Goal: Task Accomplishment & Management: Manage account settings

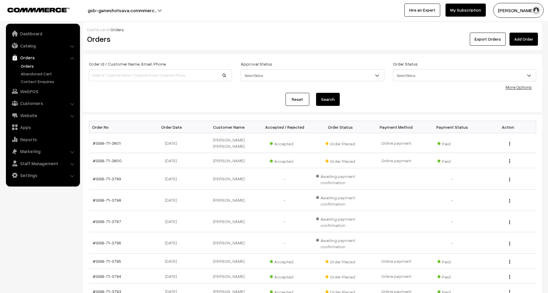
scroll to position [2, 0]
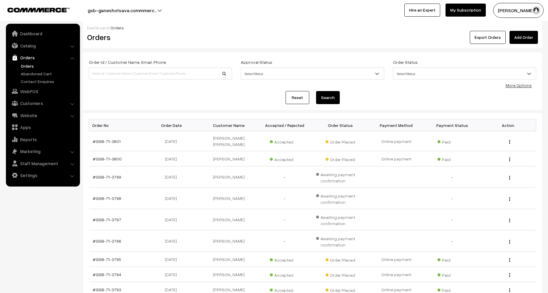
click at [27, 66] on link "Orders" at bounding box center [48, 66] width 59 height 6
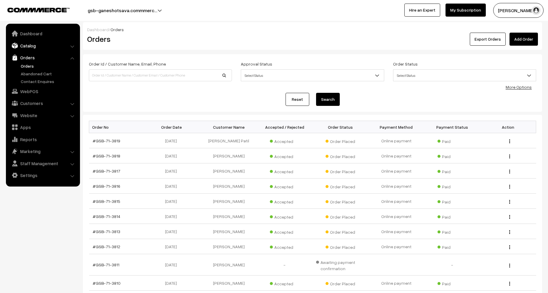
click at [36, 41] on link "Catalog" at bounding box center [42, 45] width 71 height 11
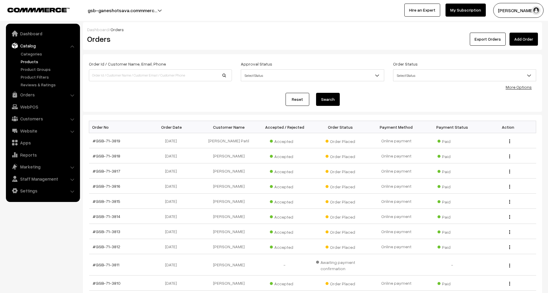
click at [33, 60] on link "Products" at bounding box center [48, 61] width 59 height 6
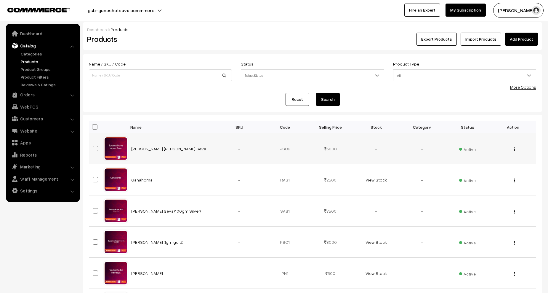
click at [515, 149] on img "button" at bounding box center [515, 149] width 1 height 4
click at [490, 174] on link "Edit" at bounding box center [488, 170] width 50 height 13
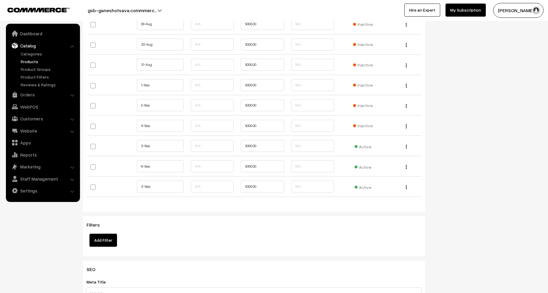
scroll to position [682, 0]
click at [365, 188] on span "Active" at bounding box center [363, 188] width 17 height 8
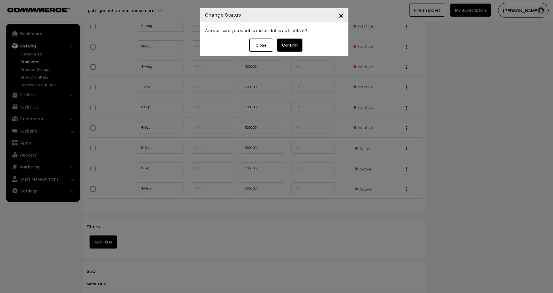
click at [292, 49] on button "Confirm" at bounding box center [289, 45] width 25 height 13
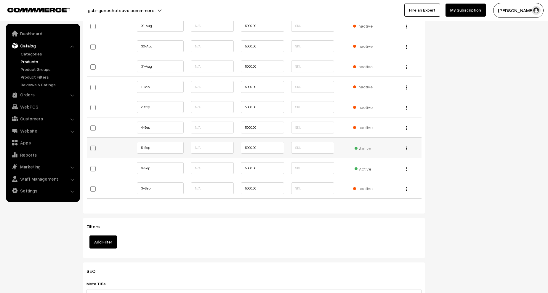
click at [363, 149] on span "Active" at bounding box center [363, 148] width 17 height 8
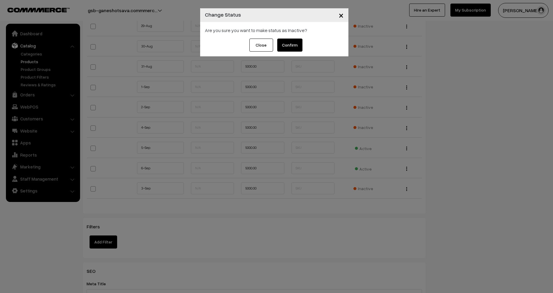
click at [296, 45] on button "Confirm" at bounding box center [289, 45] width 25 height 13
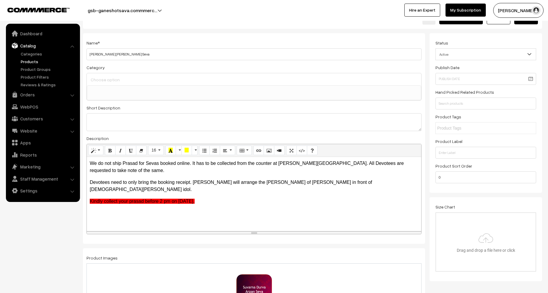
scroll to position [0, 0]
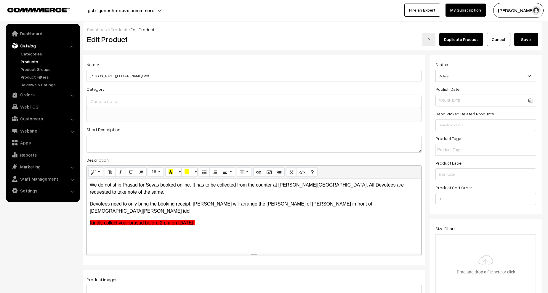
click at [526, 39] on button "Save" at bounding box center [527, 39] width 24 height 13
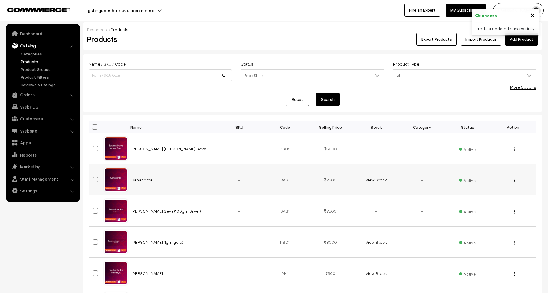
click at [515, 180] on img "button" at bounding box center [515, 180] width 1 height 4
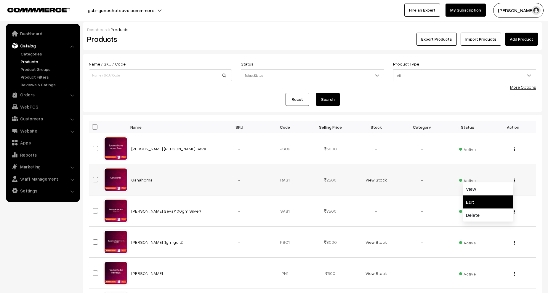
click at [471, 200] on link "Edit" at bounding box center [488, 201] width 50 height 13
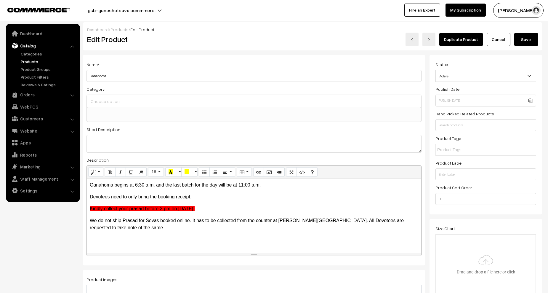
click at [499, 39] on link "Cancel" at bounding box center [499, 39] width 24 height 13
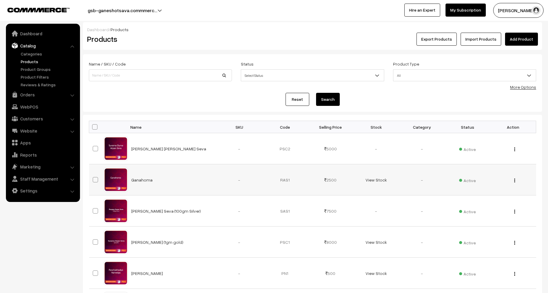
click at [515, 179] on button "button" at bounding box center [514, 180] width 1 height 5
click at [71, 224] on nav "Dashboard Catalog" at bounding box center [40, 170] width 80 height 293
click at [466, 182] on span "Active" at bounding box center [467, 180] width 17 height 8
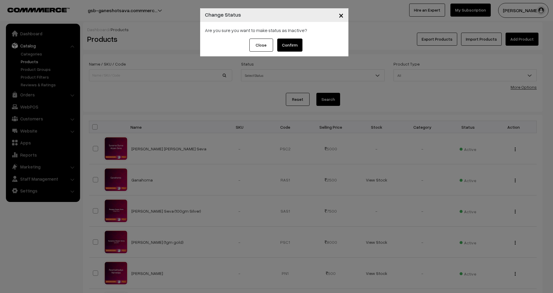
click at [291, 47] on button "Confirm" at bounding box center [289, 45] width 25 height 13
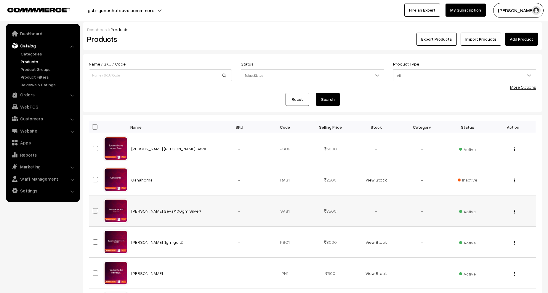
click at [515, 212] on img "button" at bounding box center [515, 212] width 1 height 4
click at [473, 236] on link "Edit" at bounding box center [488, 232] width 50 height 13
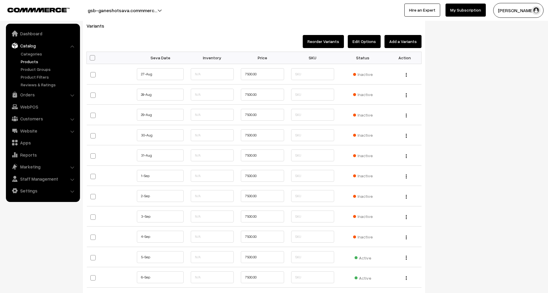
scroll to position [741, 0]
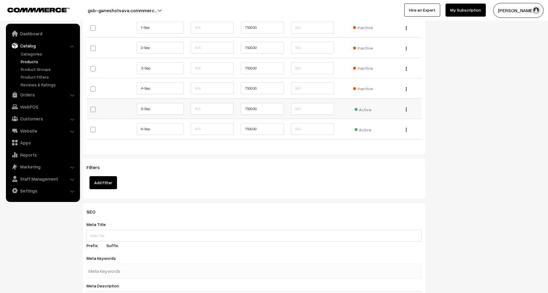
click at [357, 110] on span "Active" at bounding box center [363, 109] width 17 height 8
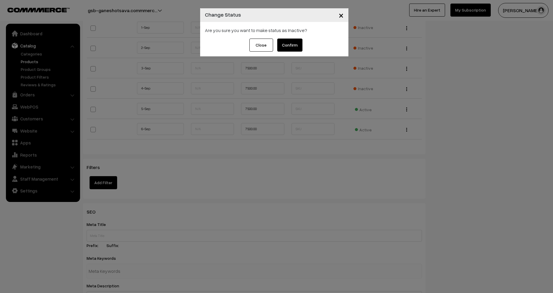
click at [290, 46] on button "Confirm" at bounding box center [289, 45] width 25 height 13
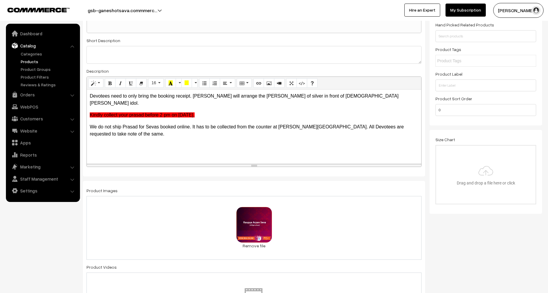
scroll to position [0, 0]
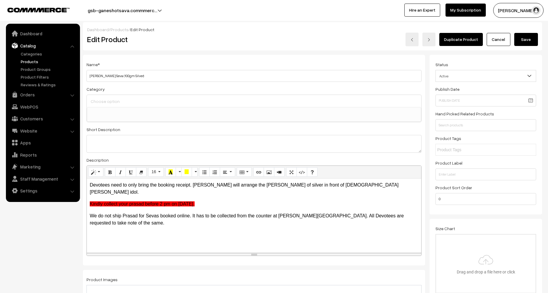
click at [525, 42] on button "Save" at bounding box center [527, 39] width 24 height 13
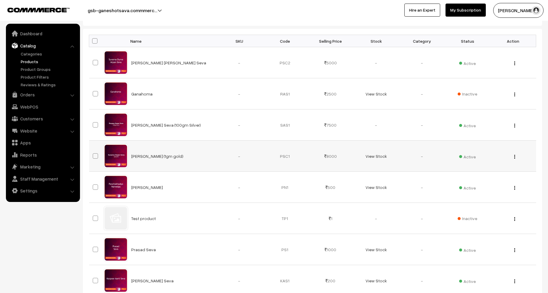
scroll to position [89, 0]
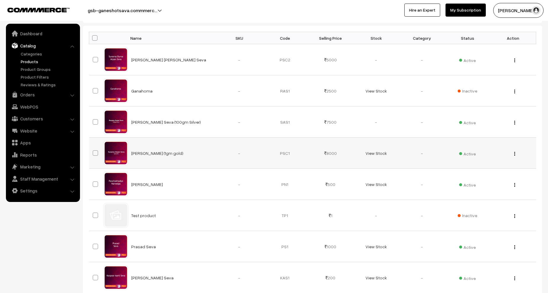
click at [516, 153] on div "View Edit Delete" at bounding box center [513, 153] width 39 height 6
click at [514, 153] on button "button" at bounding box center [514, 153] width 1 height 5
click at [477, 175] on link "Edit" at bounding box center [488, 175] width 50 height 13
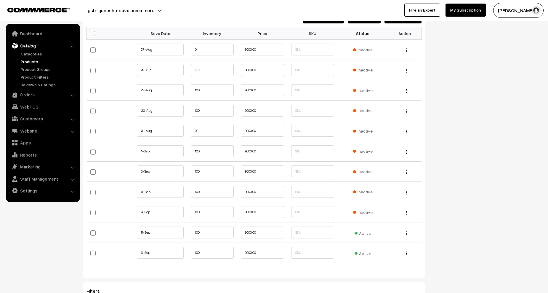
scroll to position [622, 0]
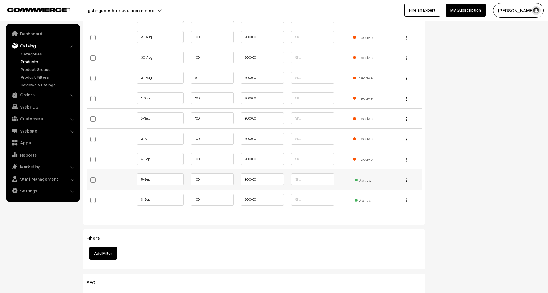
click at [363, 179] on span "Active" at bounding box center [363, 179] width 17 height 8
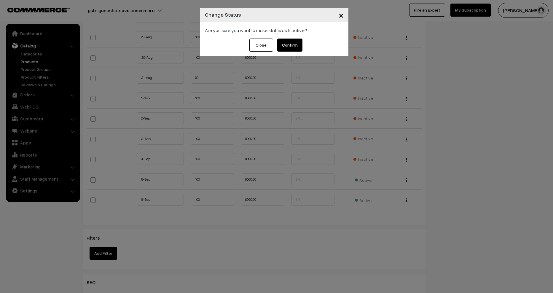
click at [289, 43] on button "Confirm" at bounding box center [289, 45] width 25 height 13
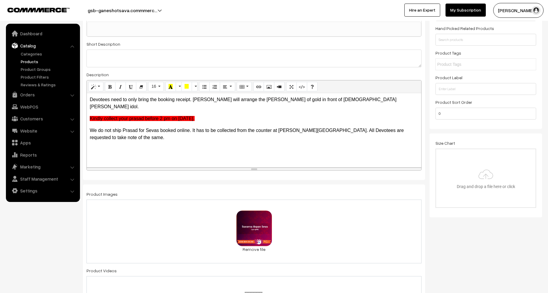
scroll to position [0, 0]
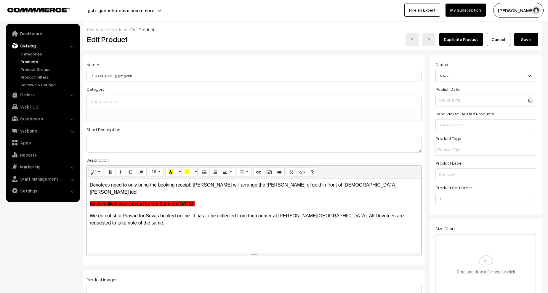
click at [524, 39] on button "Save" at bounding box center [527, 39] width 24 height 13
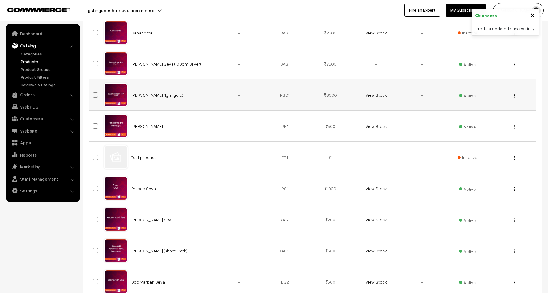
scroll to position [148, 0]
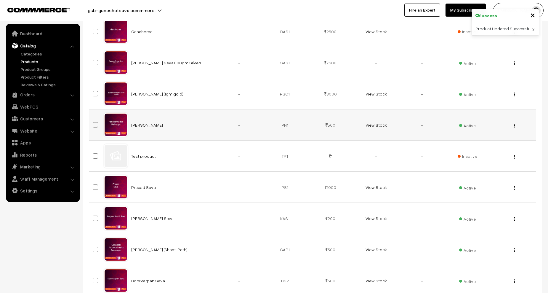
click at [515, 126] on img "button" at bounding box center [515, 126] width 1 height 4
click at [487, 143] on link "Edit" at bounding box center [488, 146] width 50 height 13
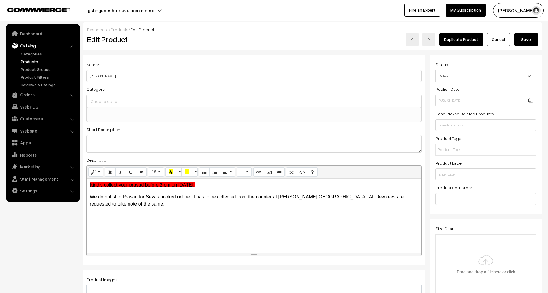
click at [496, 42] on link "Cancel" at bounding box center [499, 39] width 24 height 13
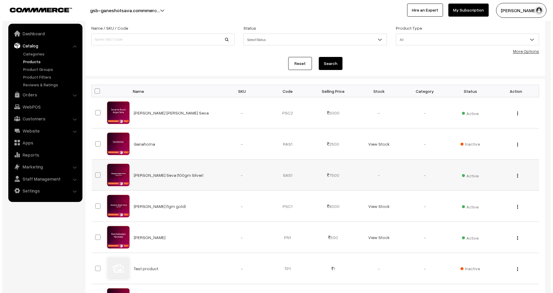
scroll to position [89, 0]
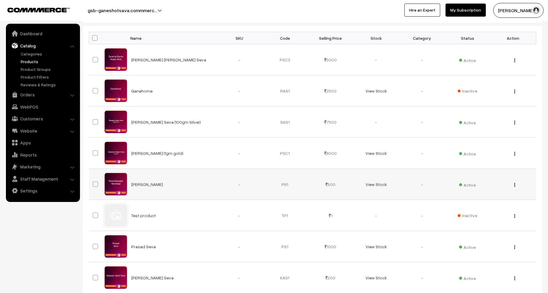
click at [472, 184] on span "Active" at bounding box center [467, 184] width 17 height 8
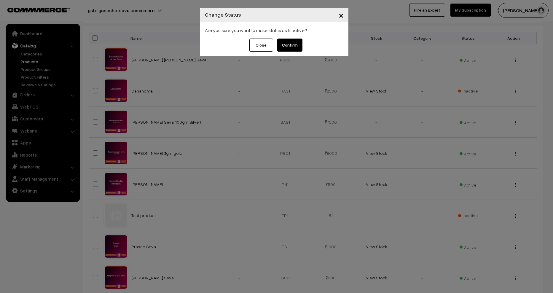
click at [289, 43] on button "Confirm" at bounding box center [289, 45] width 25 height 13
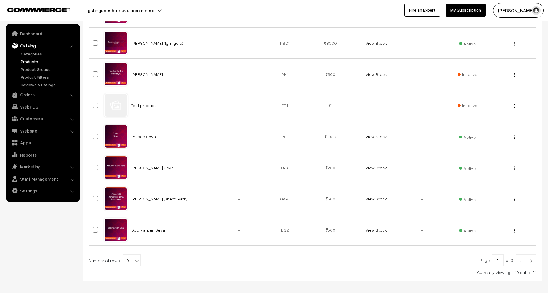
scroll to position [207, 0]
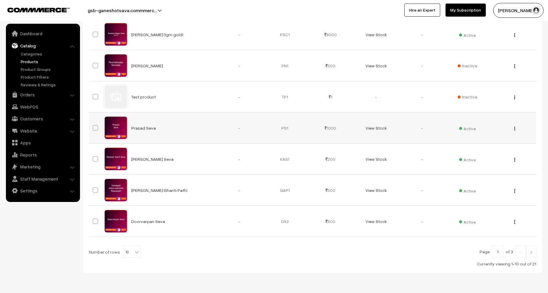
click at [515, 126] on button "button" at bounding box center [514, 128] width 1 height 5
click at [481, 147] on link "Edit" at bounding box center [488, 149] width 50 height 13
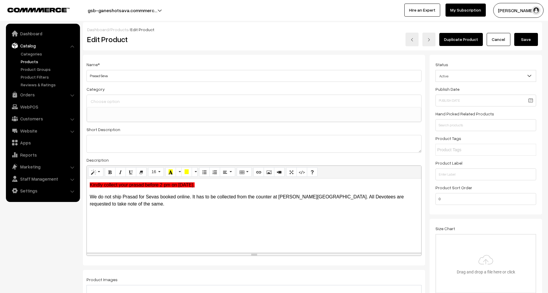
click at [505, 40] on link "Cancel" at bounding box center [499, 39] width 24 height 13
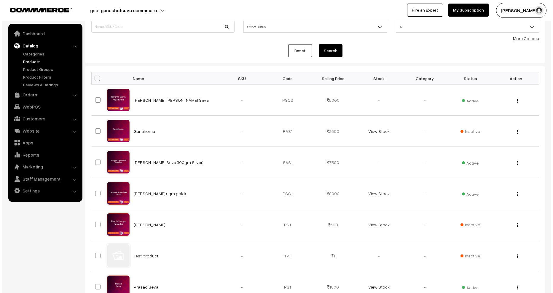
scroll to position [178, 0]
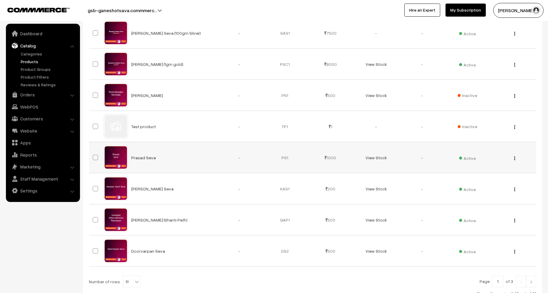
click at [470, 156] on span "Active" at bounding box center [467, 158] width 17 height 8
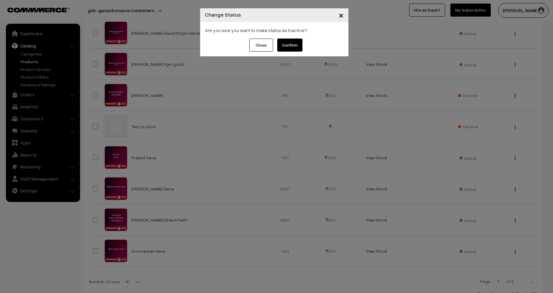
click at [293, 47] on button "Confirm" at bounding box center [289, 45] width 25 height 13
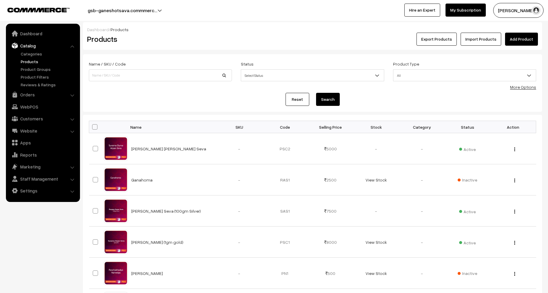
scroll to position [178, 0]
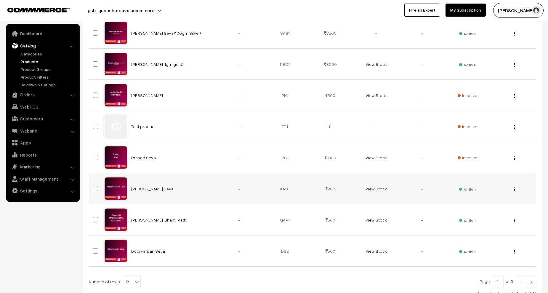
click at [515, 188] on button "button" at bounding box center [514, 189] width 1 height 5
click at [491, 210] on link "Edit" at bounding box center [488, 210] width 50 height 13
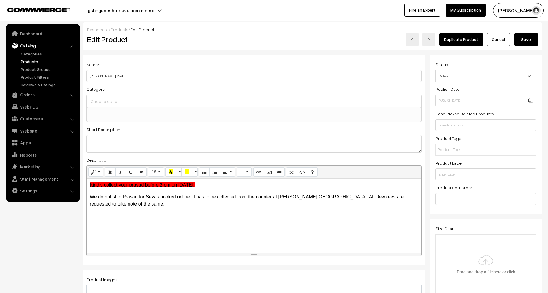
click at [496, 38] on link "Cancel" at bounding box center [499, 39] width 24 height 13
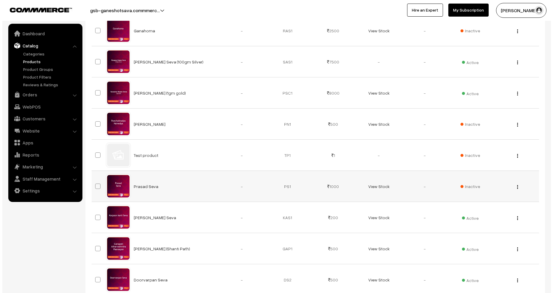
scroll to position [178, 0]
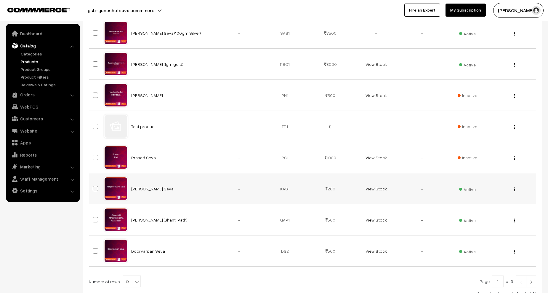
click at [469, 189] on span "Active" at bounding box center [467, 189] width 17 height 8
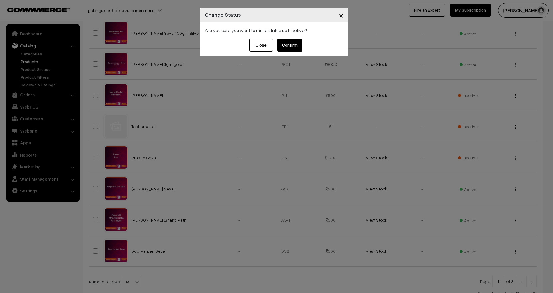
click at [293, 44] on button "Confirm" at bounding box center [289, 45] width 25 height 13
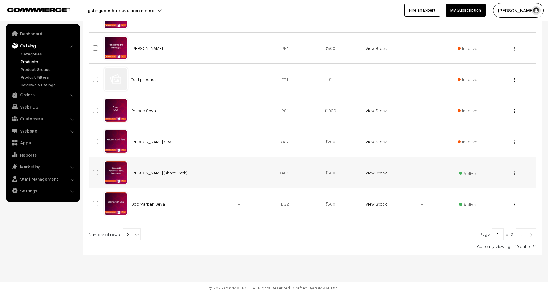
scroll to position [226, 0]
click at [515, 172] on button "button" at bounding box center [514, 172] width 1 height 5
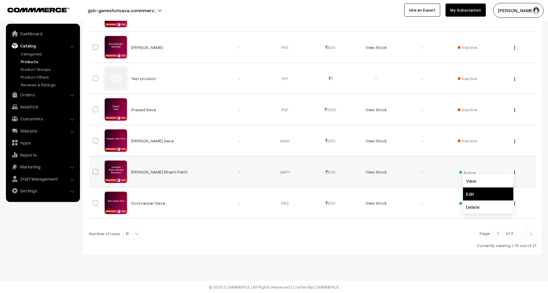
click at [483, 191] on link "Edit" at bounding box center [488, 193] width 50 height 13
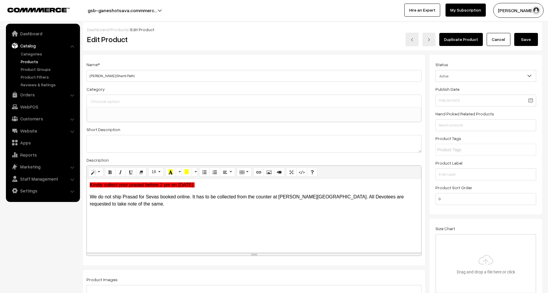
click at [502, 36] on link "Cancel" at bounding box center [499, 39] width 24 height 13
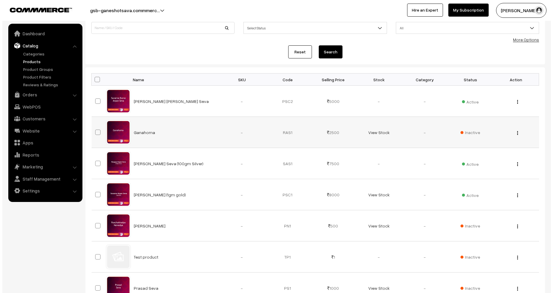
scroll to position [207, 0]
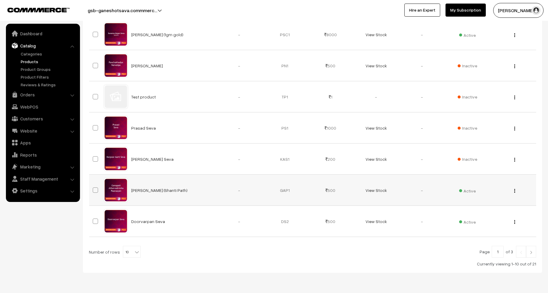
click at [468, 192] on span "Active" at bounding box center [467, 190] width 17 height 8
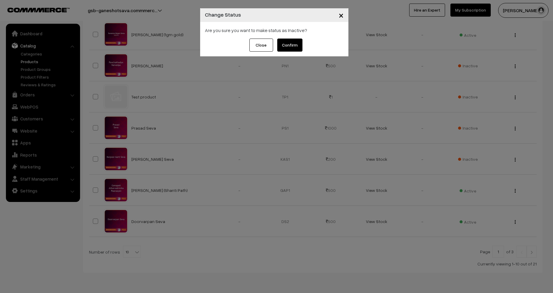
click at [284, 43] on button "Confirm" at bounding box center [289, 45] width 25 height 13
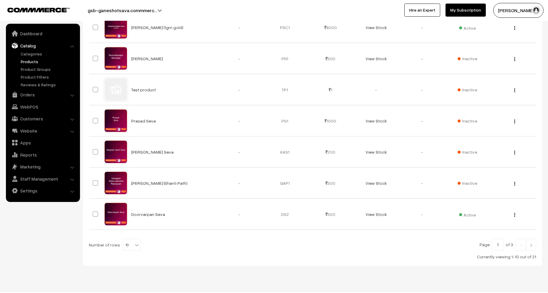
scroll to position [226, 0]
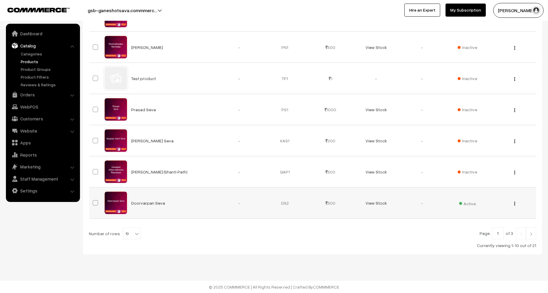
click at [515, 204] on button "button" at bounding box center [514, 203] width 1 height 5
click at [487, 222] on link "Edit" at bounding box center [488, 224] width 50 height 13
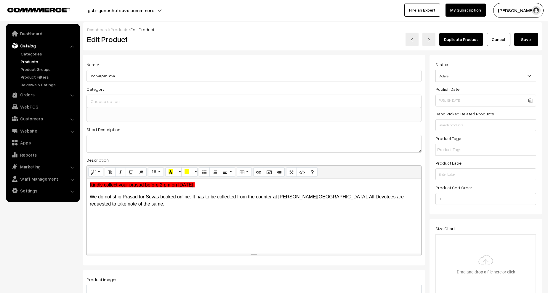
click at [504, 36] on link "Cancel" at bounding box center [499, 39] width 24 height 13
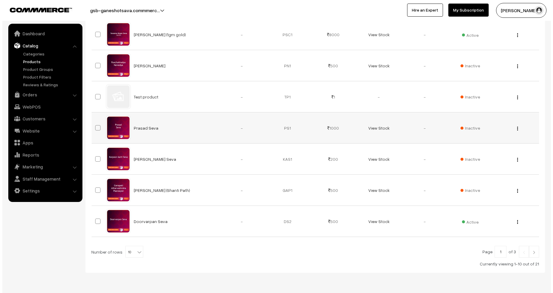
scroll to position [226, 0]
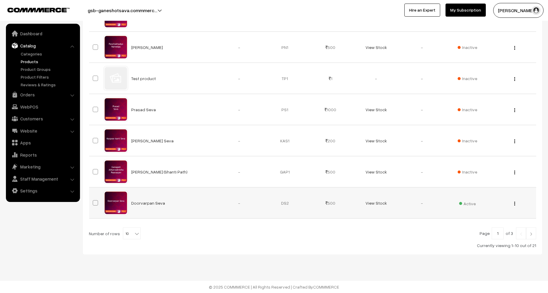
click at [471, 204] on span "Active" at bounding box center [467, 203] width 17 height 8
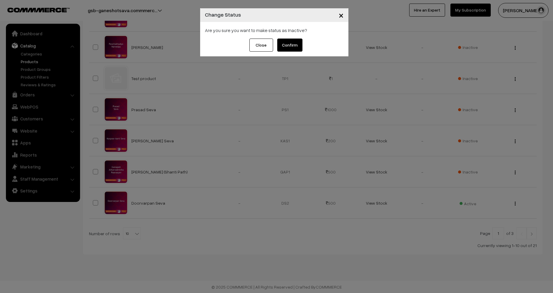
click at [294, 50] on button "Confirm" at bounding box center [289, 45] width 25 height 13
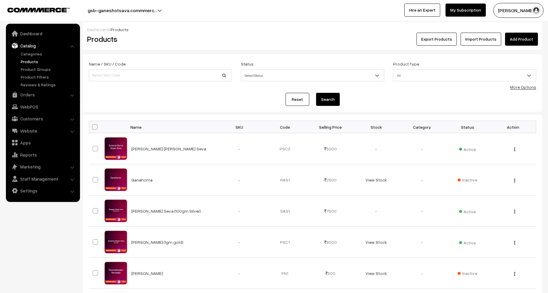
scroll to position [226, 0]
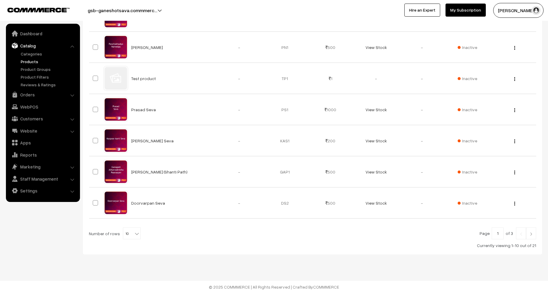
click at [529, 234] on img at bounding box center [531, 234] width 5 height 4
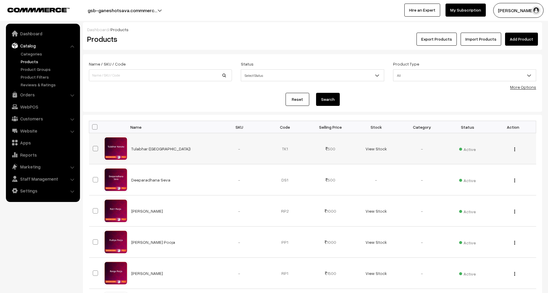
click at [513, 149] on div "View Edit Delete" at bounding box center [513, 149] width 39 height 6
click at [514, 149] on div "View Edit Delete" at bounding box center [513, 149] width 39 height 6
click at [515, 149] on img "button" at bounding box center [515, 149] width 1 height 4
click at [487, 169] on link "Edit" at bounding box center [488, 170] width 50 height 13
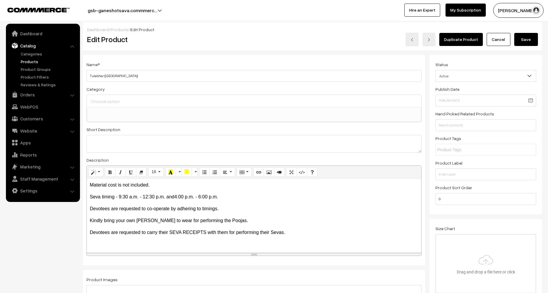
click at [533, 41] on button "Save" at bounding box center [527, 39] width 24 height 13
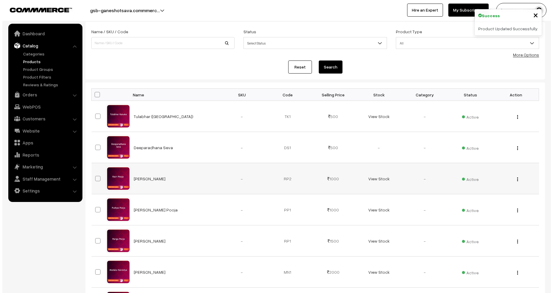
scroll to position [59, 0]
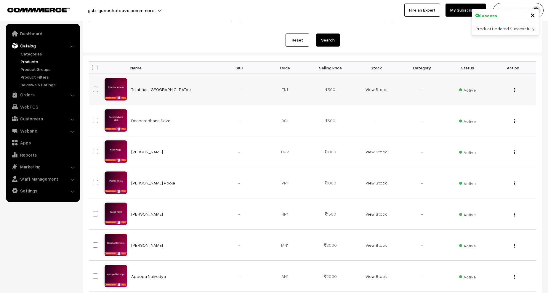
click at [465, 91] on span "Active" at bounding box center [467, 89] width 17 height 8
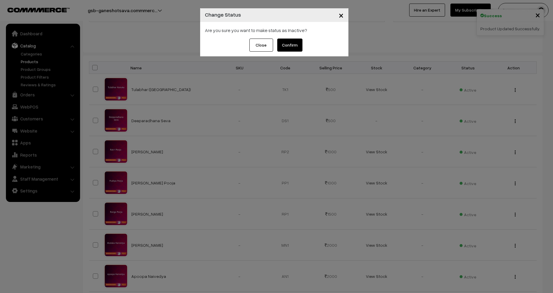
click at [293, 44] on button "Confirm" at bounding box center [289, 45] width 25 height 13
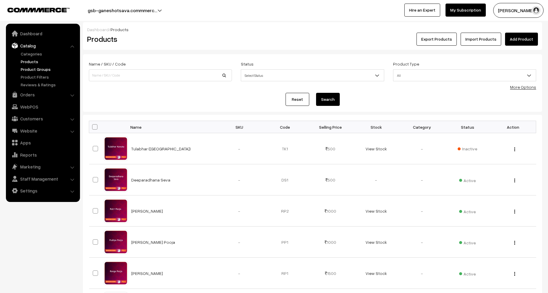
scroll to position [59, 0]
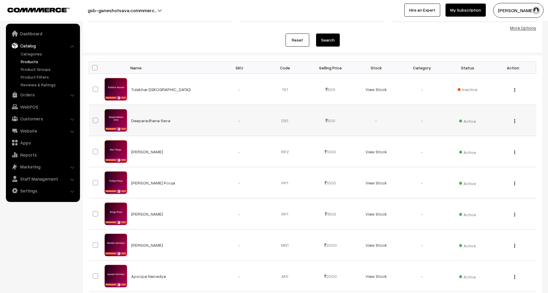
click at [515, 122] on img "button" at bounding box center [515, 121] width 1 height 4
click at [494, 142] on link "Edit" at bounding box center [488, 142] width 50 height 13
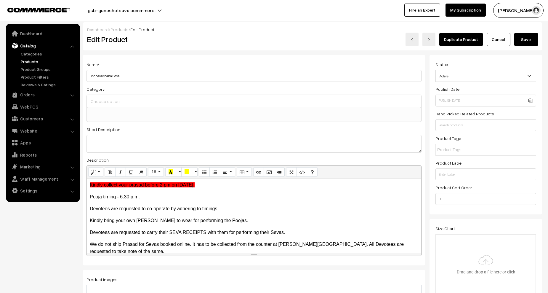
click at [538, 36] on button "Save" at bounding box center [527, 39] width 24 height 13
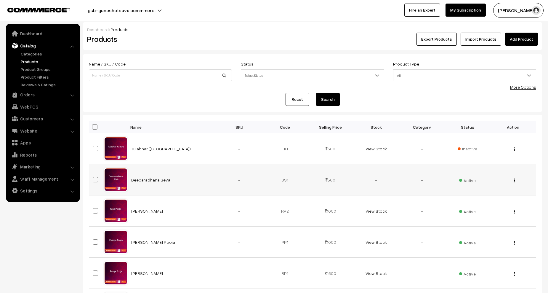
click at [472, 178] on span "Active" at bounding box center [467, 180] width 17 height 8
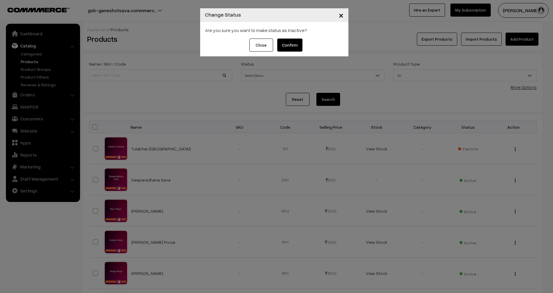
click at [292, 46] on button "Confirm" at bounding box center [289, 45] width 25 height 13
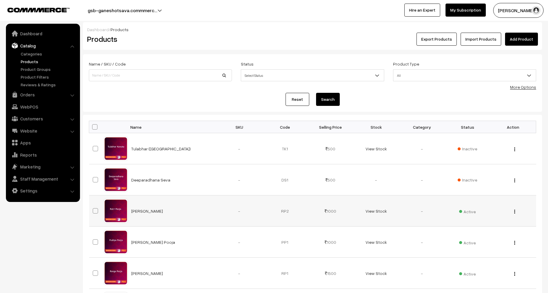
click at [516, 211] on div "View Edit Delete" at bounding box center [513, 211] width 39 height 6
click at [517, 212] on div "View Edit Delete" at bounding box center [513, 211] width 39 height 6
click at [516, 212] on div "View Edit Delete" at bounding box center [513, 211] width 39 height 6
click at [515, 212] on button "button" at bounding box center [514, 211] width 1 height 5
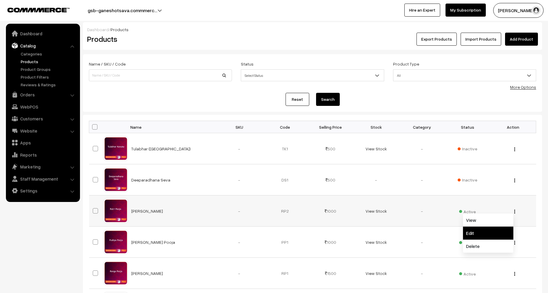
click at [485, 231] on link "Edit" at bounding box center [488, 232] width 50 height 13
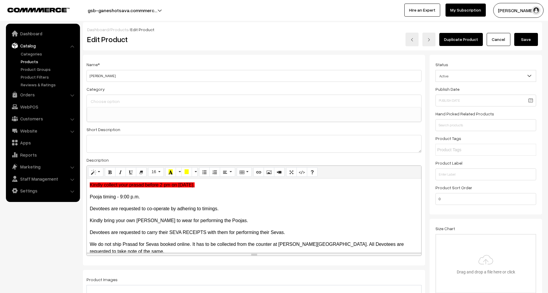
click at [531, 42] on button "Save" at bounding box center [527, 39] width 24 height 13
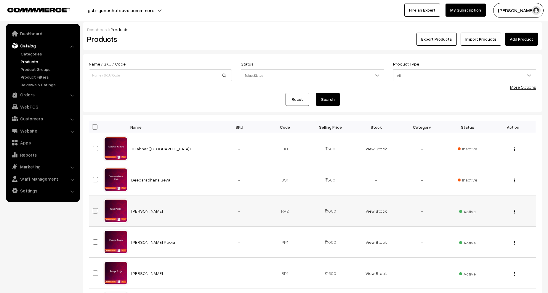
click at [471, 209] on span "Active" at bounding box center [467, 211] width 17 height 8
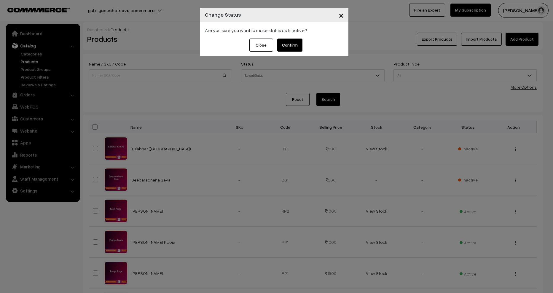
click at [288, 40] on button "Confirm" at bounding box center [289, 45] width 25 height 13
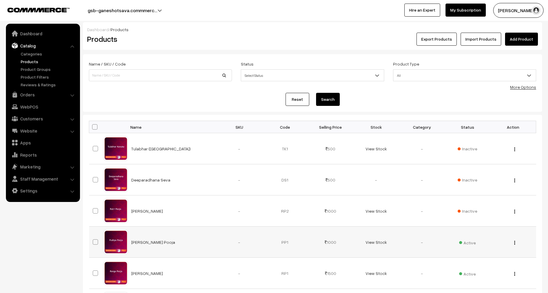
click at [515, 243] on img "button" at bounding box center [515, 243] width 1 height 4
click at [480, 263] on link "Edit" at bounding box center [488, 264] width 50 height 13
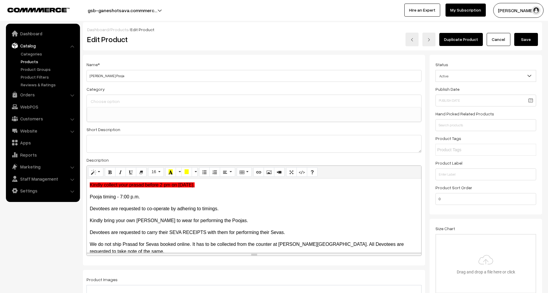
click at [497, 37] on link "Cancel" at bounding box center [499, 39] width 24 height 13
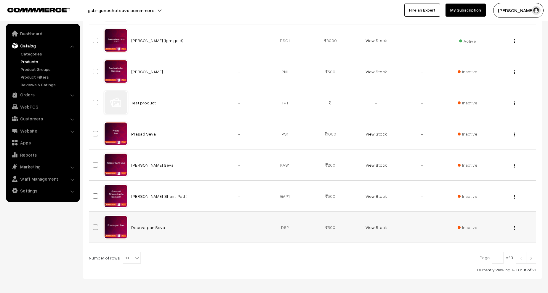
scroll to position [226, 0]
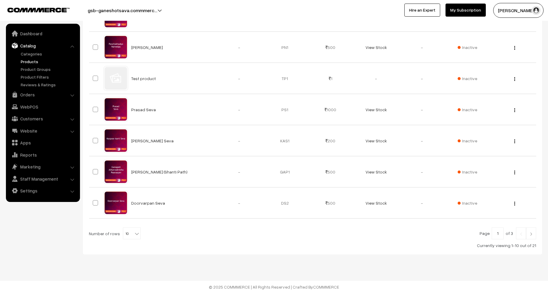
click at [533, 234] on img at bounding box center [531, 234] width 5 height 4
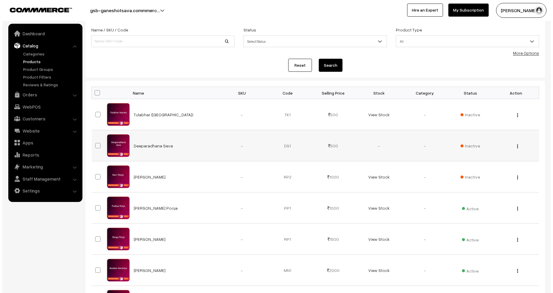
scroll to position [89, 0]
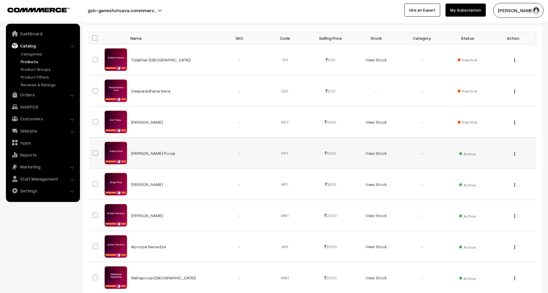
click at [469, 153] on span "Active" at bounding box center [467, 153] width 17 height 8
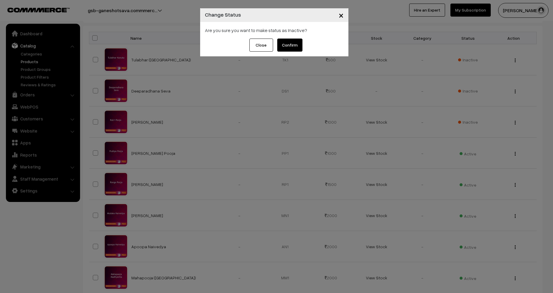
click at [290, 44] on button "Confirm" at bounding box center [289, 45] width 25 height 13
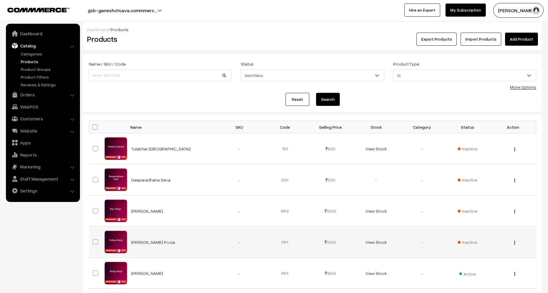
scroll to position [89, 0]
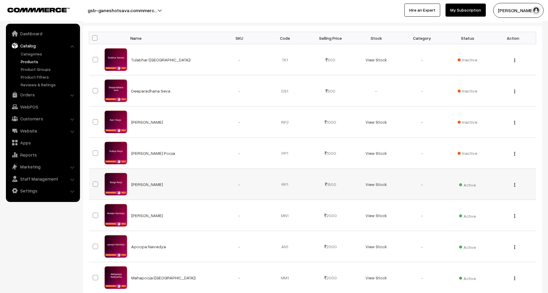
click at [514, 185] on button "button" at bounding box center [514, 184] width 1 height 5
click at [490, 206] on link "Edit" at bounding box center [488, 206] width 50 height 13
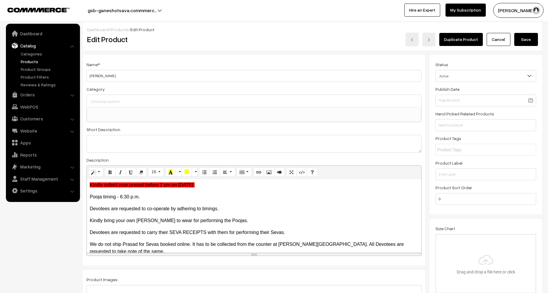
click at [535, 42] on button "Save" at bounding box center [527, 39] width 24 height 13
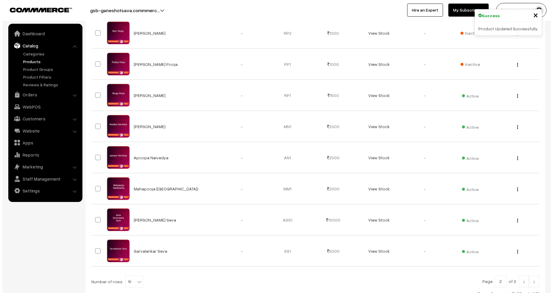
scroll to position [178, 0]
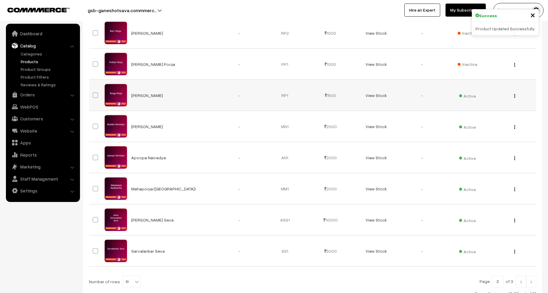
click at [470, 95] on span "Active" at bounding box center [467, 95] width 17 height 8
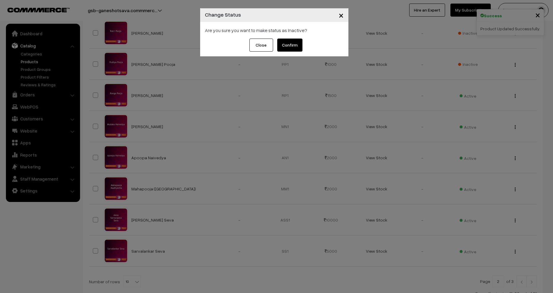
click at [288, 44] on button "Confirm" at bounding box center [289, 45] width 25 height 13
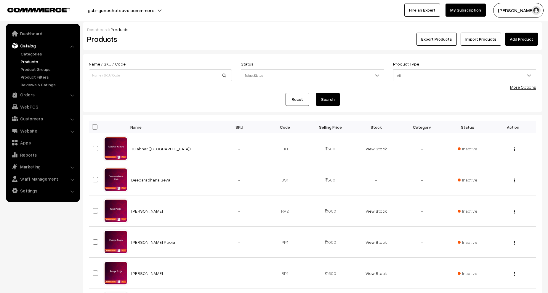
scroll to position [178, 0]
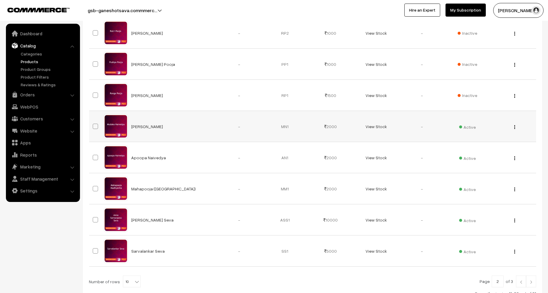
click at [516, 128] on div "View Edit Delete" at bounding box center [513, 126] width 39 height 6
click at [515, 126] on img "button" at bounding box center [515, 127] width 1 height 4
click at [484, 150] on link "Edit" at bounding box center [488, 148] width 50 height 13
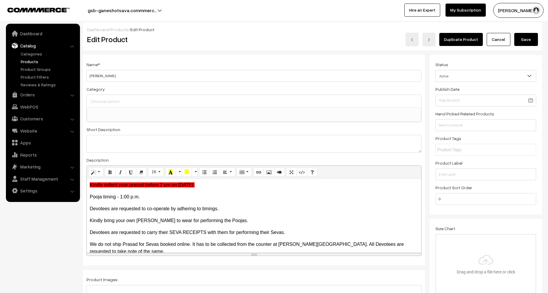
click at [498, 45] on link "Cancel" at bounding box center [499, 39] width 24 height 13
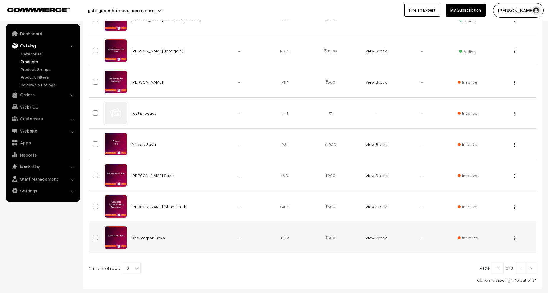
scroll to position [226, 0]
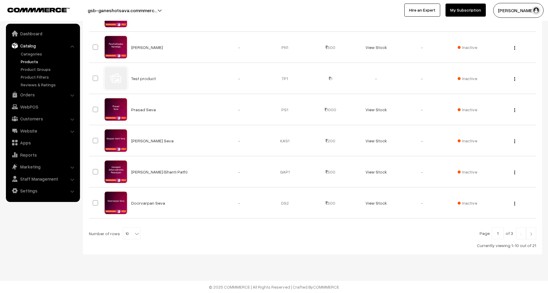
click at [535, 234] on link at bounding box center [531, 233] width 10 height 12
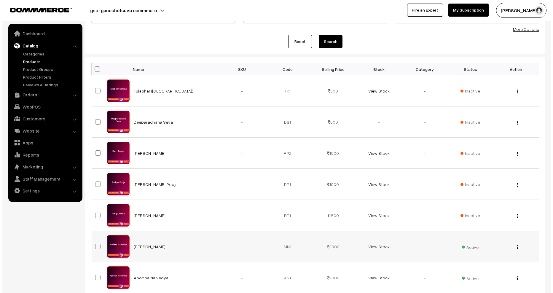
scroll to position [119, 0]
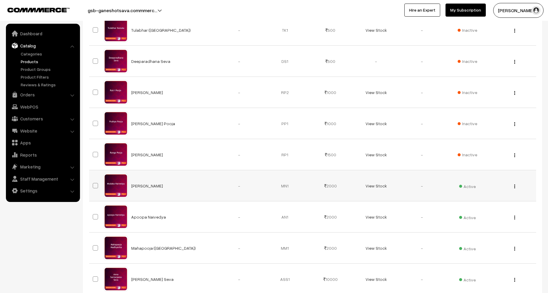
click at [478, 183] on td "Active" at bounding box center [468, 185] width 46 height 31
click at [469, 186] on span "Active" at bounding box center [467, 186] width 17 height 8
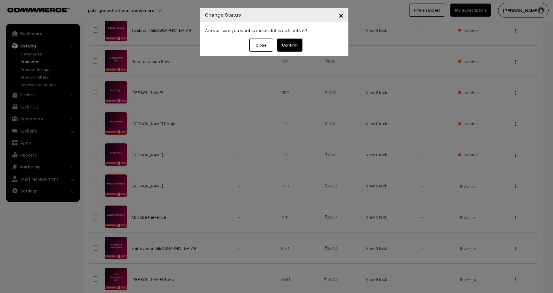
click at [296, 44] on button "Confirm" at bounding box center [289, 45] width 25 height 13
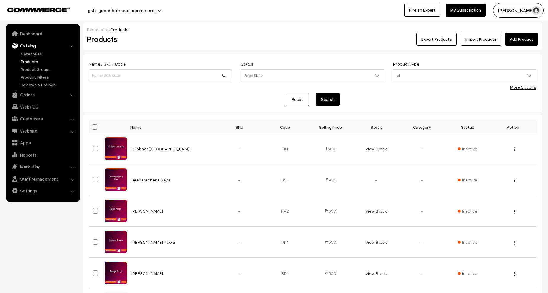
scroll to position [119, 0]
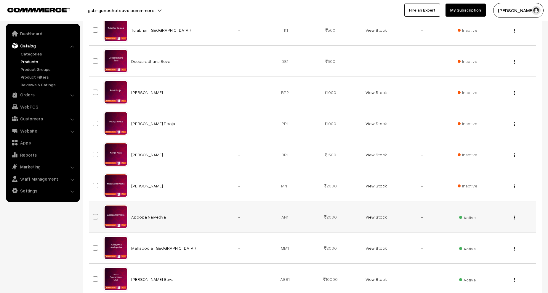
click at [515, 217] on button "button" at bounding box center [514, 217] width 1 height 5
click at [495, 236] on link "Edit" at bounding box center [488, 238] width 50 height 13
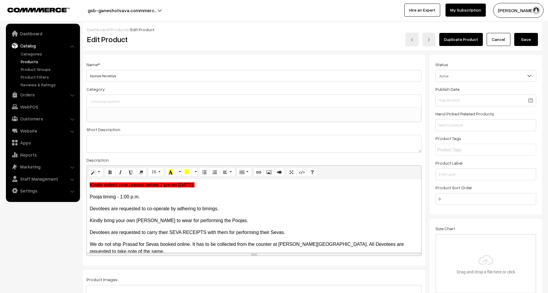
click at [528, 38] on button "Save" at bounding box center [527, 39] width 24 height 13
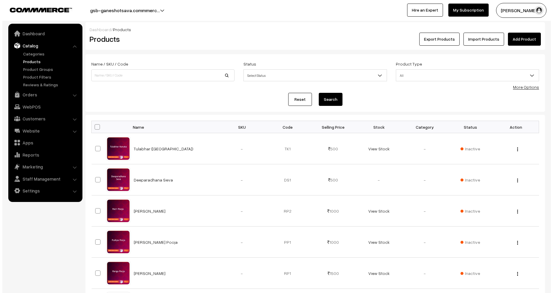
scroll to position [178, 0]
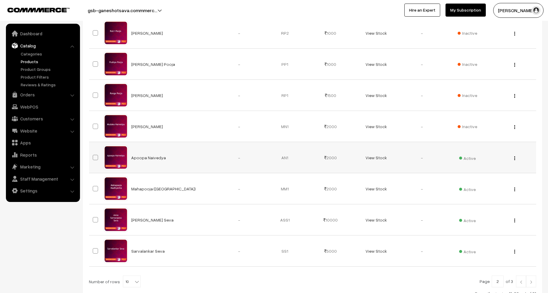
click at [467, 157] on span "Active" at bounding box center [467, 158] width 17 height 8
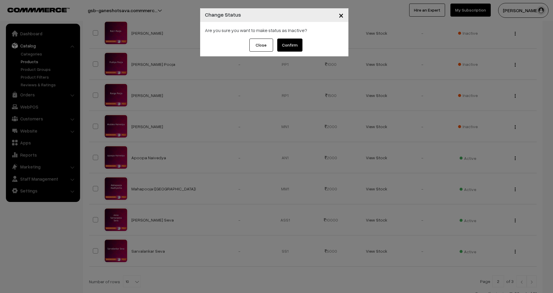
click at [283, 44] on button "Confirm" at bounding box center [289, 45] width 25 height 13
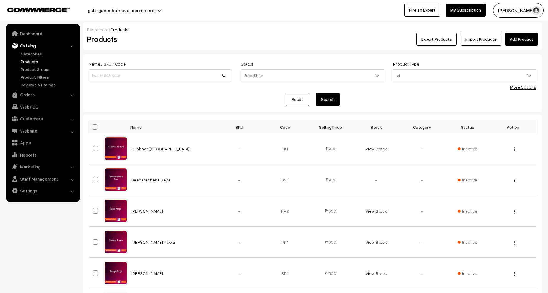
scroll to position [178, 0]
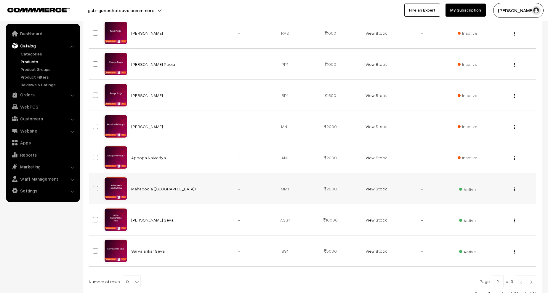
click at [515, 190] on img "button" at bounding box center [515, 189] width 1 height 4
click at [485, 213] on link "Edit" at bounding box center [488, 210] width 50 height 13
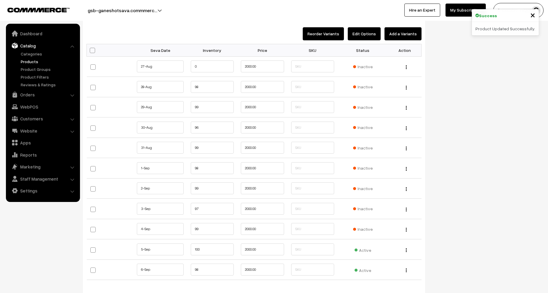
scroll to position [593, 0]
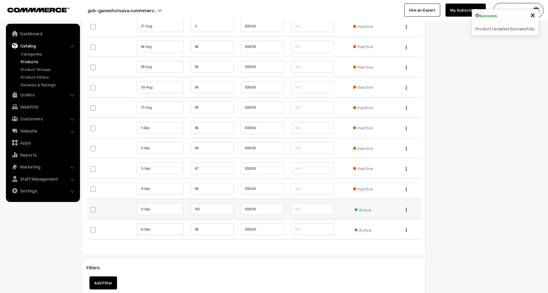
click at [360, 209] on span "Active" at bounding box center [363, 209] width 17 height 8
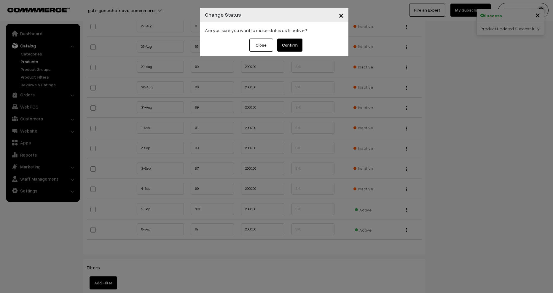
click at [288, 46] on button "Confirm" at bounding box center [289, 45] width 25 height 13
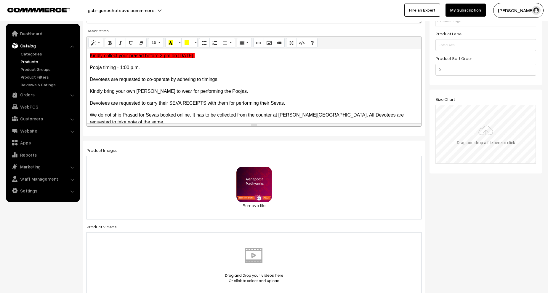
scroll to position [0, 0]
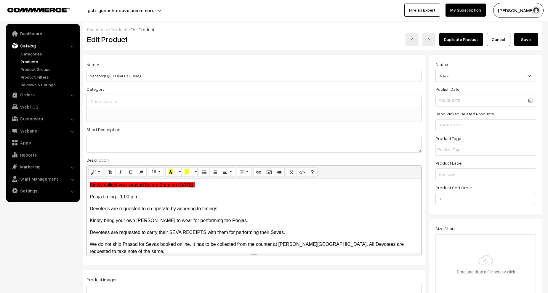
click at [531, 37] on button "Save" at bounding box center [527, 39] width 24 height 13
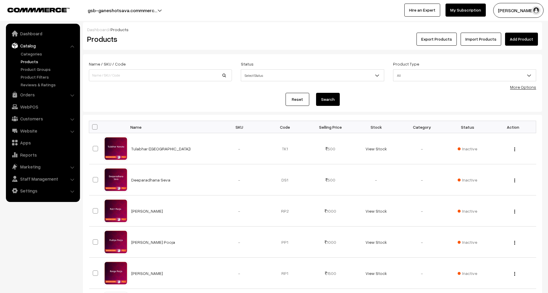
scroll to position [178, 0]
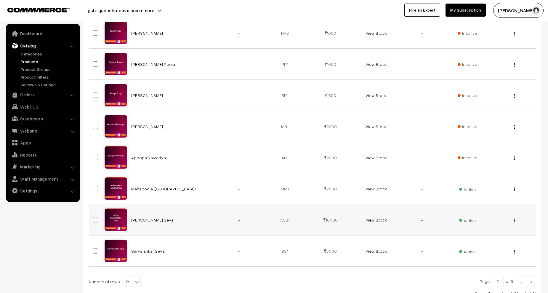
click at [515, 220] on img "button" at bounding box center [515, 220] width 1 height 4
click at [485, 239] on link "Edit" at bounding box center [488, 241] width 50 height 13
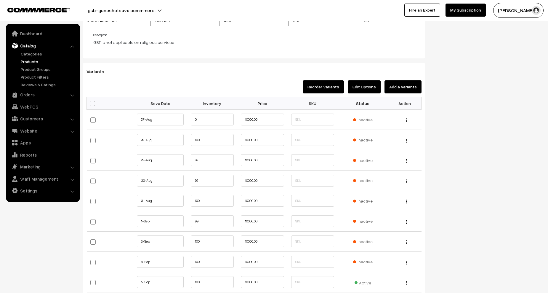
scroll to position [593, 0]
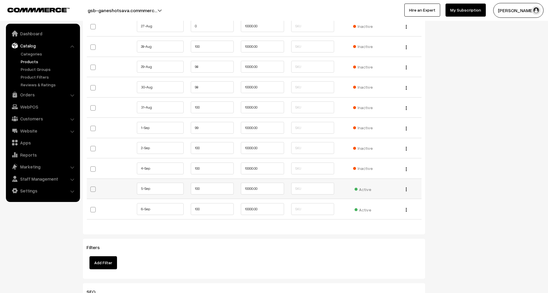
click at [366, 189] on span "Active" at bounding box center [363, 189] width 17 height 8
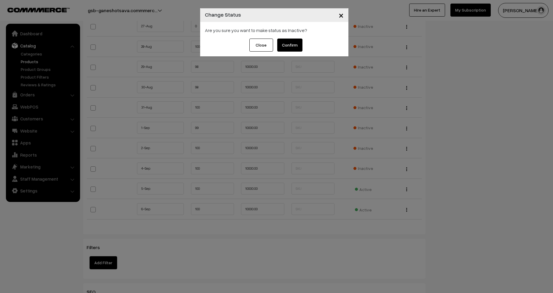
click at [288, 43] on button "Confirm" at bounding box center [289, 45] width 25 height 13
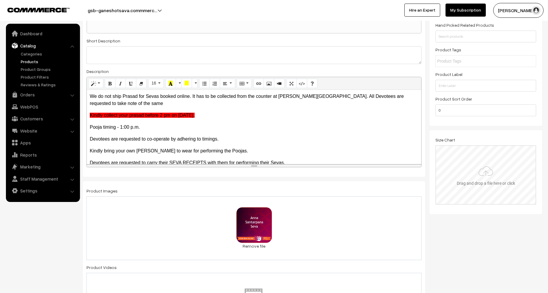
scroll to position [0, 0]
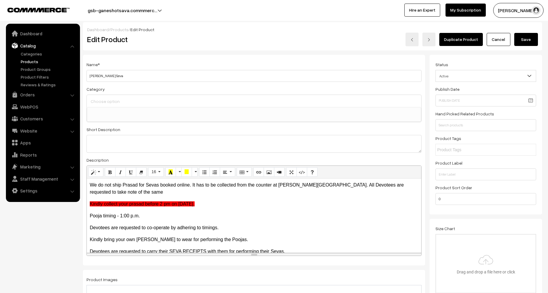
click at [526, 42] on button "Save" at bounding box center [527, 39] width 24 height 13
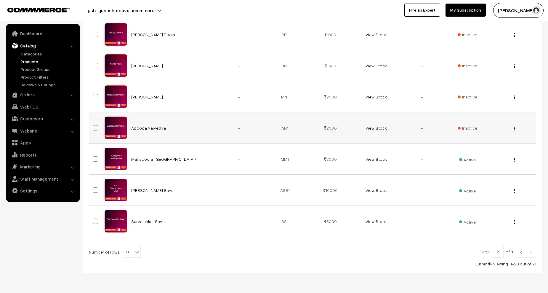
scroll to position [226, 0]
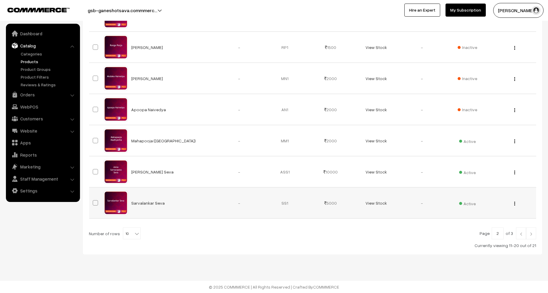
click at [515, 203] on button "button" at bounding box center [514, 203] width 1 height 5
click at [472, 224] on link "Edit" at bounding box center [488, 224] width 50 height 13
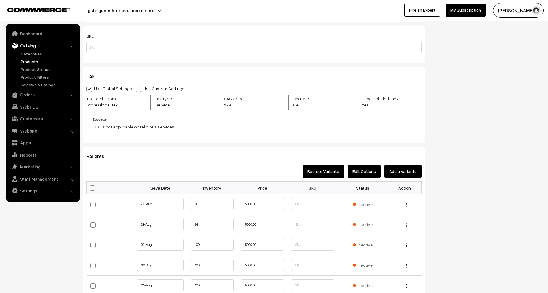
scroll to position [622, 0]
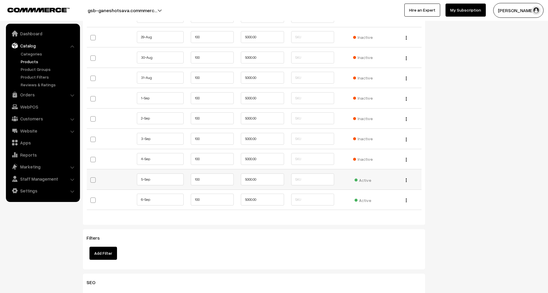
click at [357, 180] on span "Active" at bounding box center [363, 179] width 17 height 8
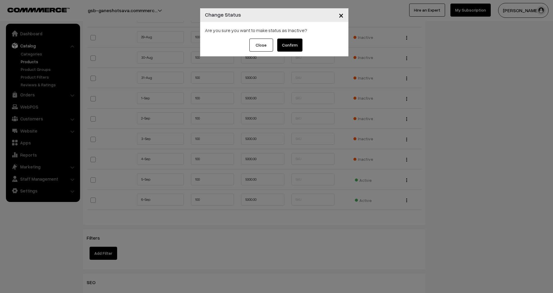
click at [298, 47] on button "Confirm" at bounding box center [289, 45] width 25 height 13
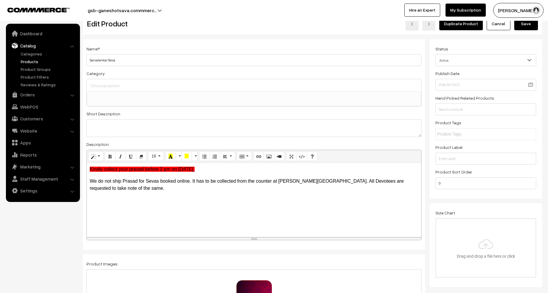
scroll to position [0, 0]
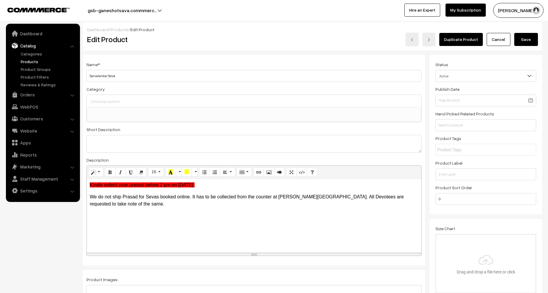
click at [528, 36] on button "Save" at bounding box center [527, 39] width 24 height 13
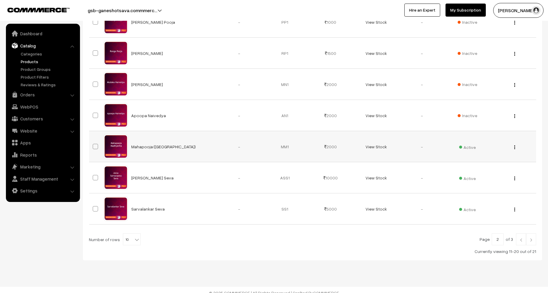
scroll to position [226, 0]
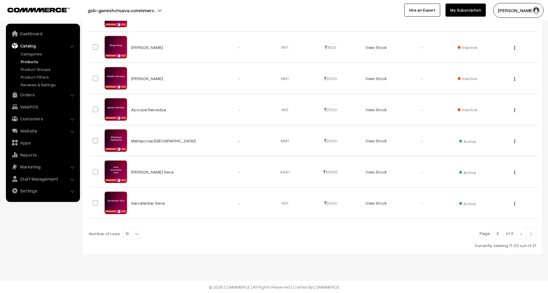
click at [534, 233] on img at bounding box center [531, 234] width 5 height 4
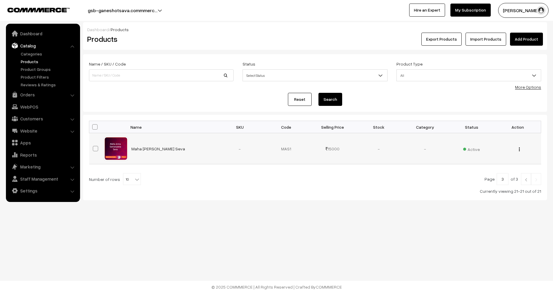
click at [519, 149] on img "button" at bounding box center [519, 149] width 1 height 4
click at [495, 169] on link "Edit" at bounding box center [492, 170] width 50 height 13
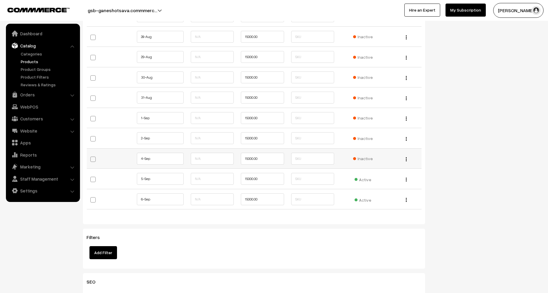
scroll to position [652, 0]
click at [368, 178] on span "Active" at bounding box center [363, 177] width 17 height 8
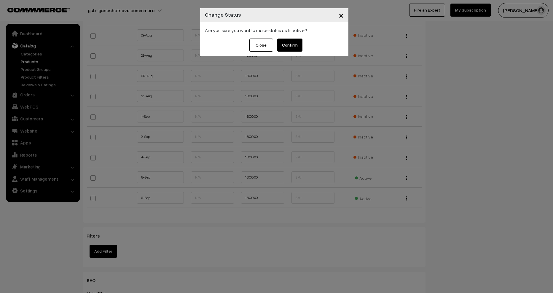
click at [294, 49] on button "Confirm" at bounding box center [289, 45] width 25 height 13
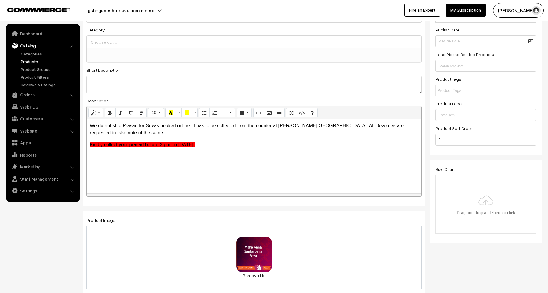
scroll to position [0, 0]
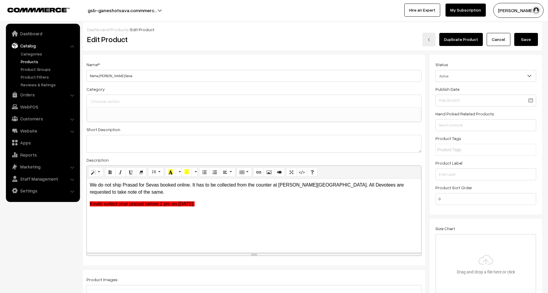
click at [528, 40] on button "Save" at bounding box center [527, 39] width 24 height 13
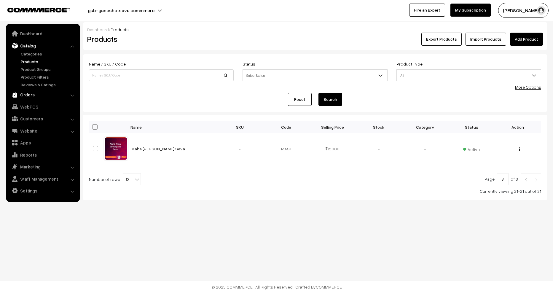
click at [34, 91] on link "Orders" at bounding box center [42, 94] width 71 height 11
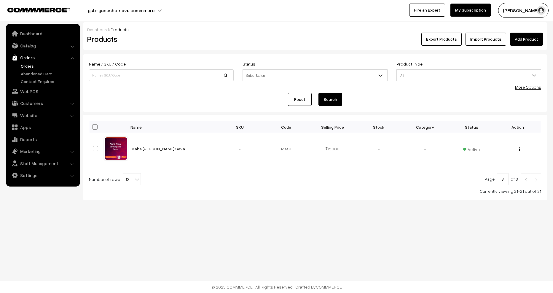
click at [22, 65] on link "Orders" at bounding box center [48, 66] width 59 height 6
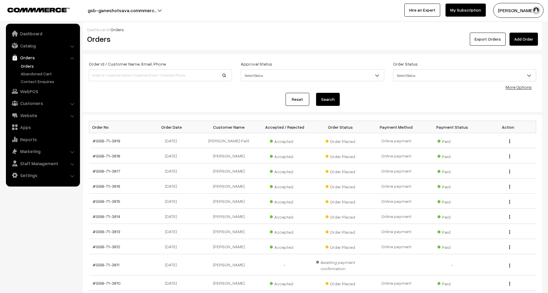
click at [495, 37] on button "Export Orders" at bounding box center [488, 39] width 36 height 13
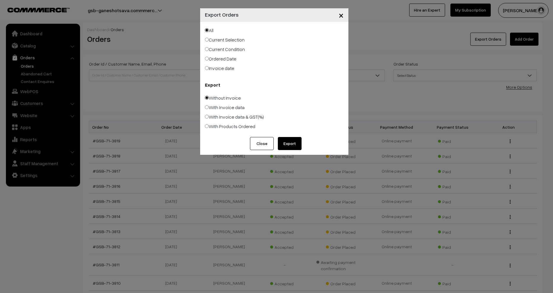
click at [215, 125] on label "With Products Ordered" at bounding box center [230, 126] width 50 height 7
click at [209, 125] on input "With Products Ordered" at bounding box center [207, 126] width 4 height 4
radio input "true"
click at [281, 140] on button "Export" at bounding box center [290, 143] width 24 height 13
click at [287, 145] on button "Export" at bounding box center [290, 143] width 24 height 13
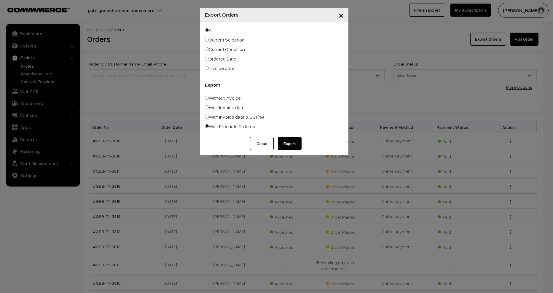
click at [124, 106] on div "× Export Orders All Current Selection Current Condition Ordered Date Export Clo…" at bounding box center [276, 146] width 553 height 293
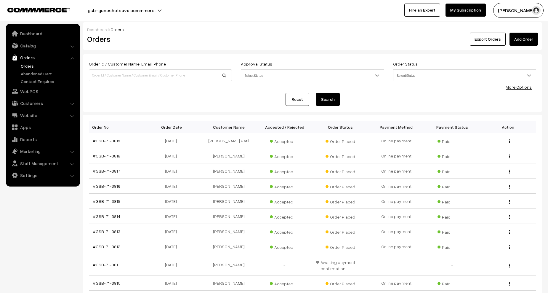
click at [459, 82] on div "Order Status Select Status Draft Order Order Placed Cancelled Processing Partia…" at bounding box center [465, 72] width 152 height 25
click at [64, 203] on nav "Dashboard Catalog" at bounding box center [40, 170] width 80 height 293
